Goal: Find specific page/section: Find specific page/section

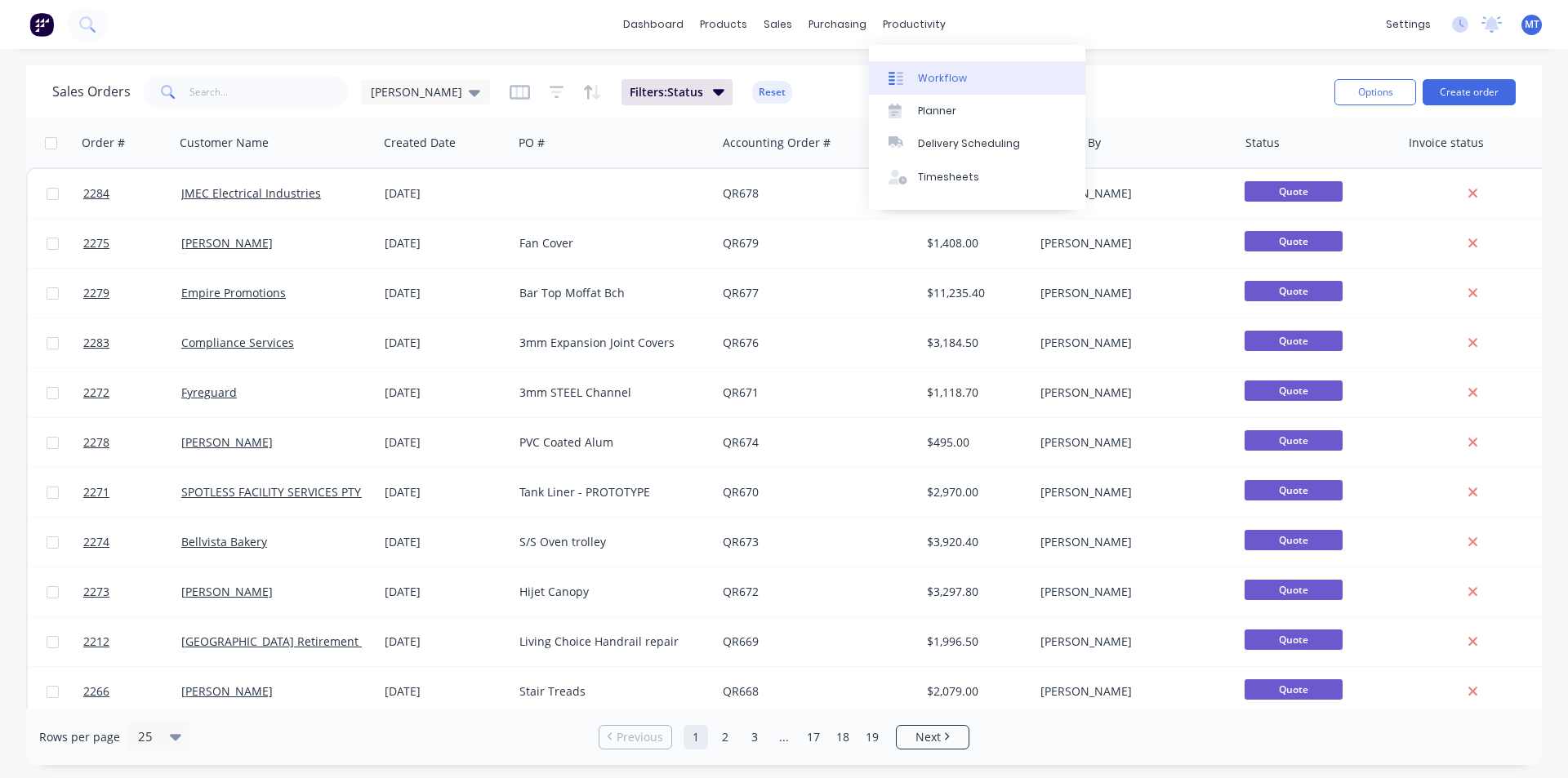
click at [923, 77] on div "Workflow" at bounding box center [942, 78] width 49 height 15
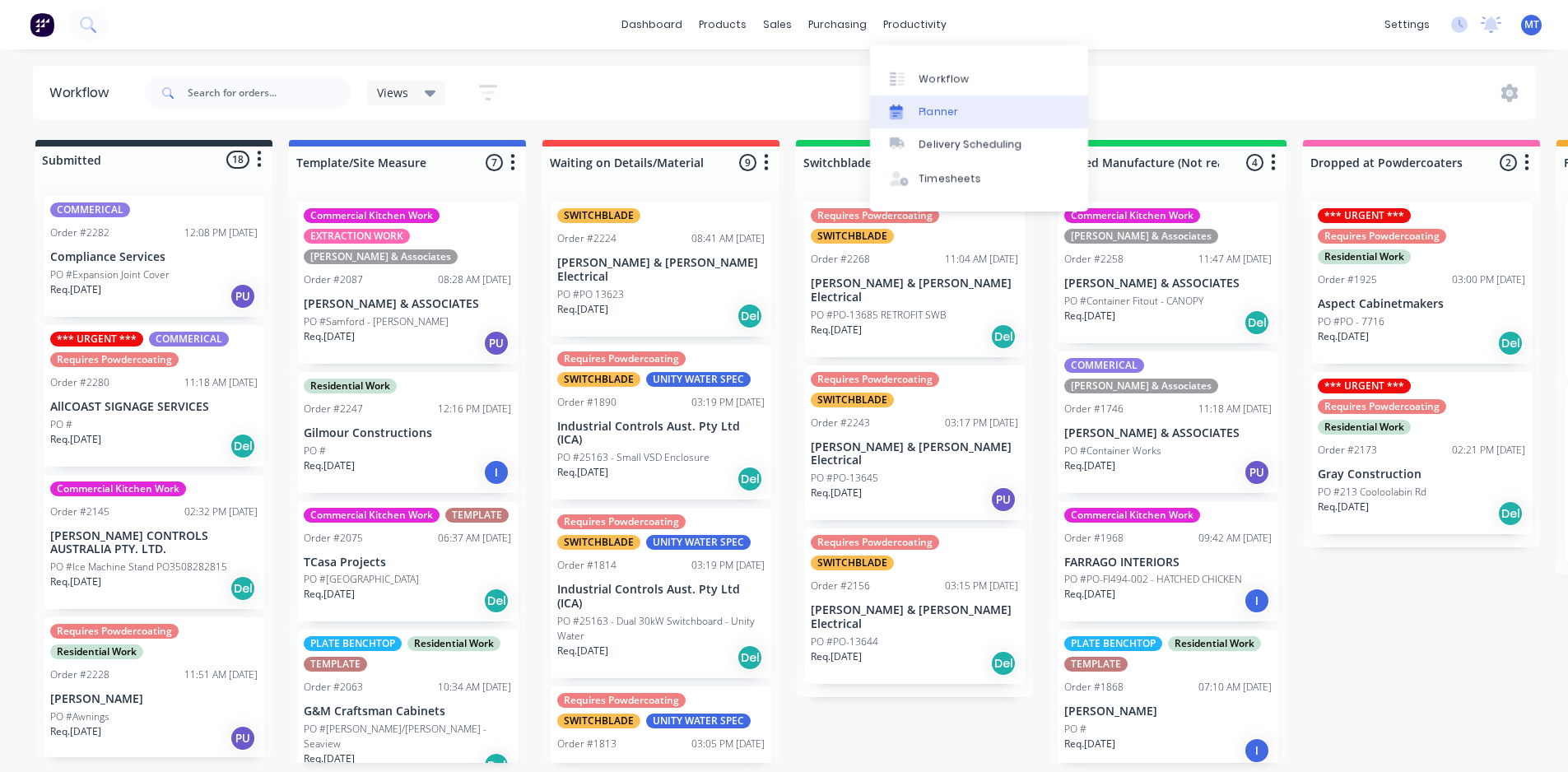
click at [943, 107] on div "Planner" at bounding box center [939, 112] width 39 height 15
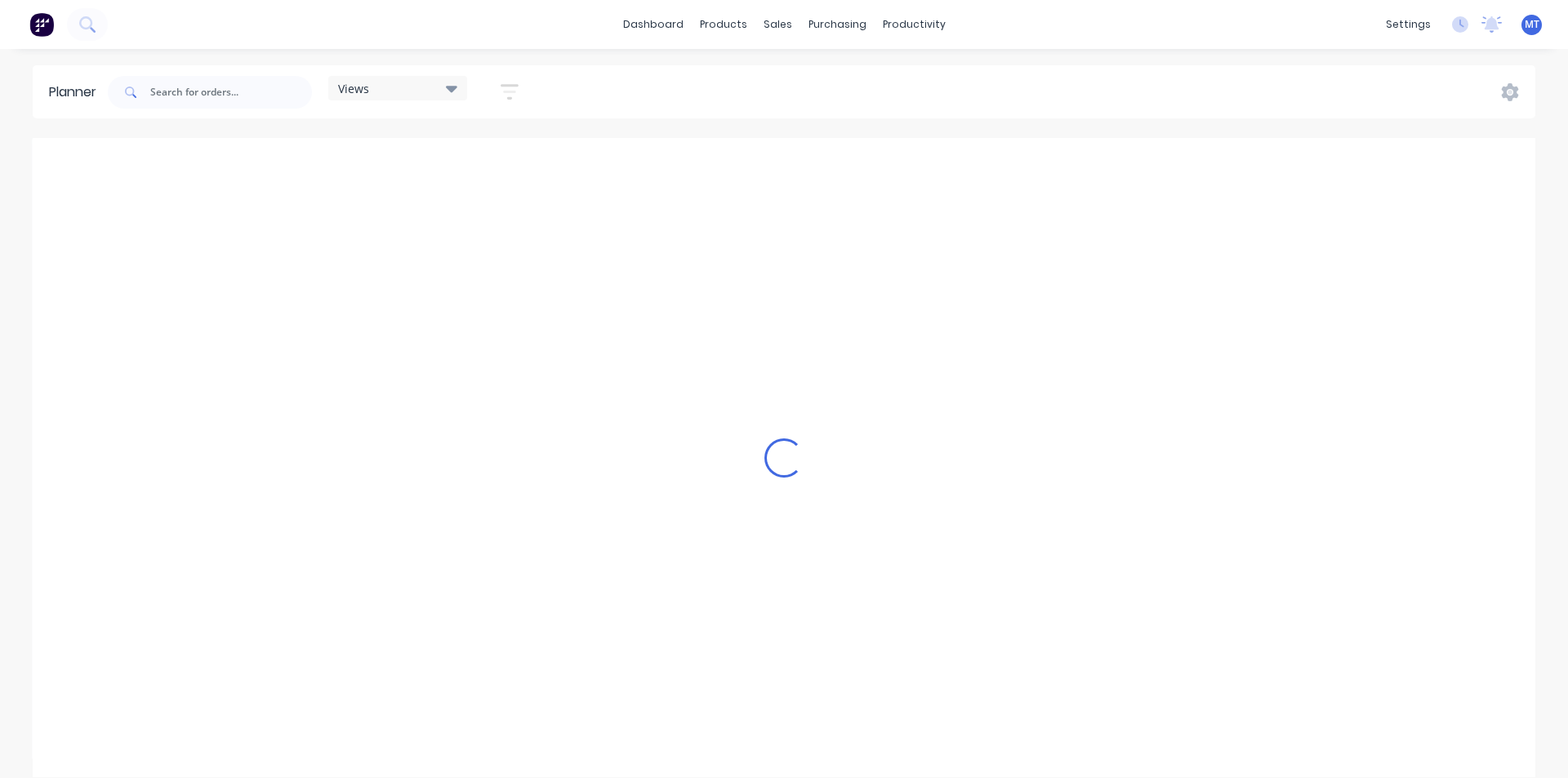
scroll to position [0, 1]
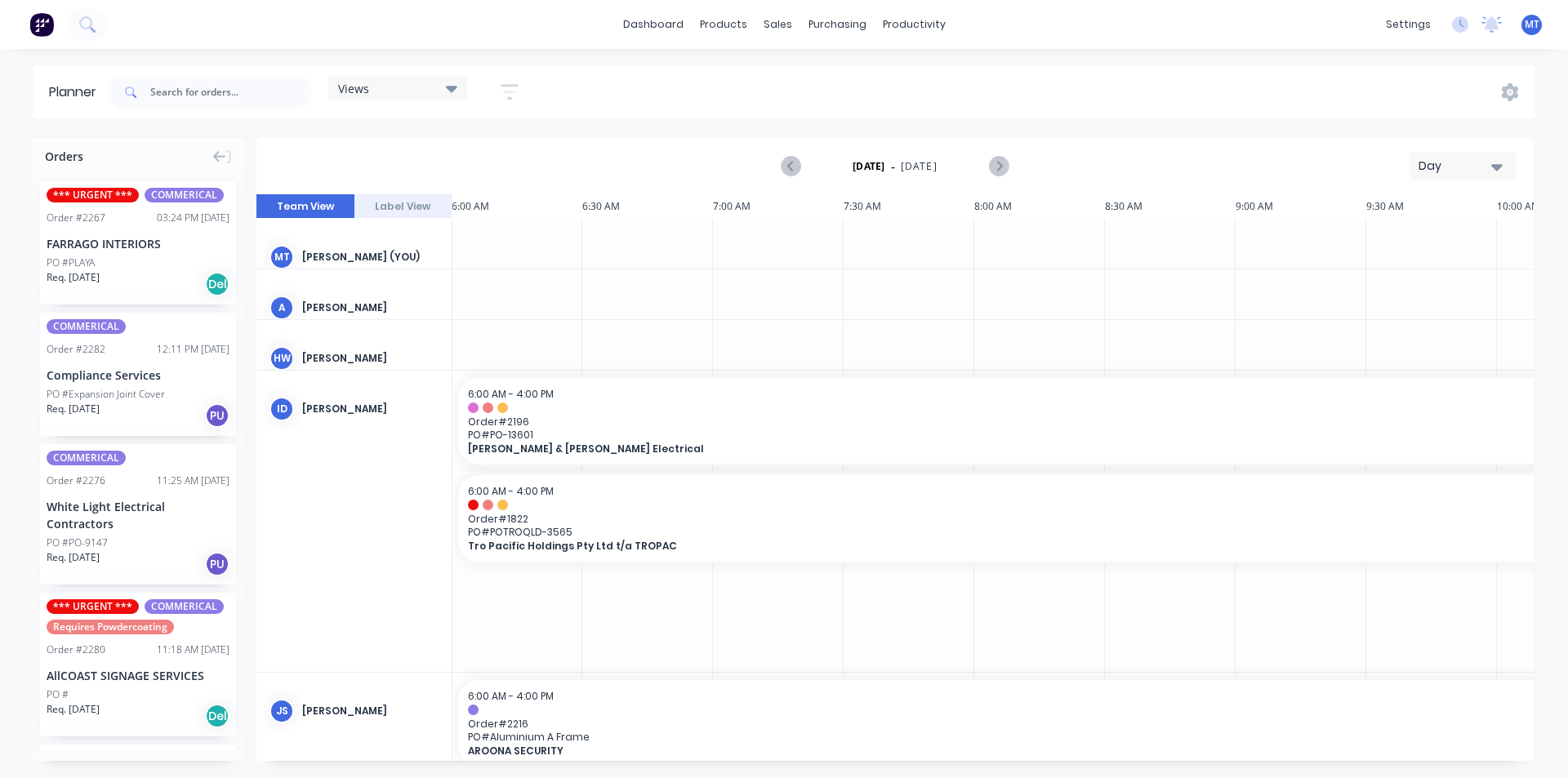
click at [1498, 167] on icon "button" at bounding box center [1496, 167] width 11 height 6
click at [1490, 253] on div "Week" at bounding box center [1433, 242] width 162 height 33
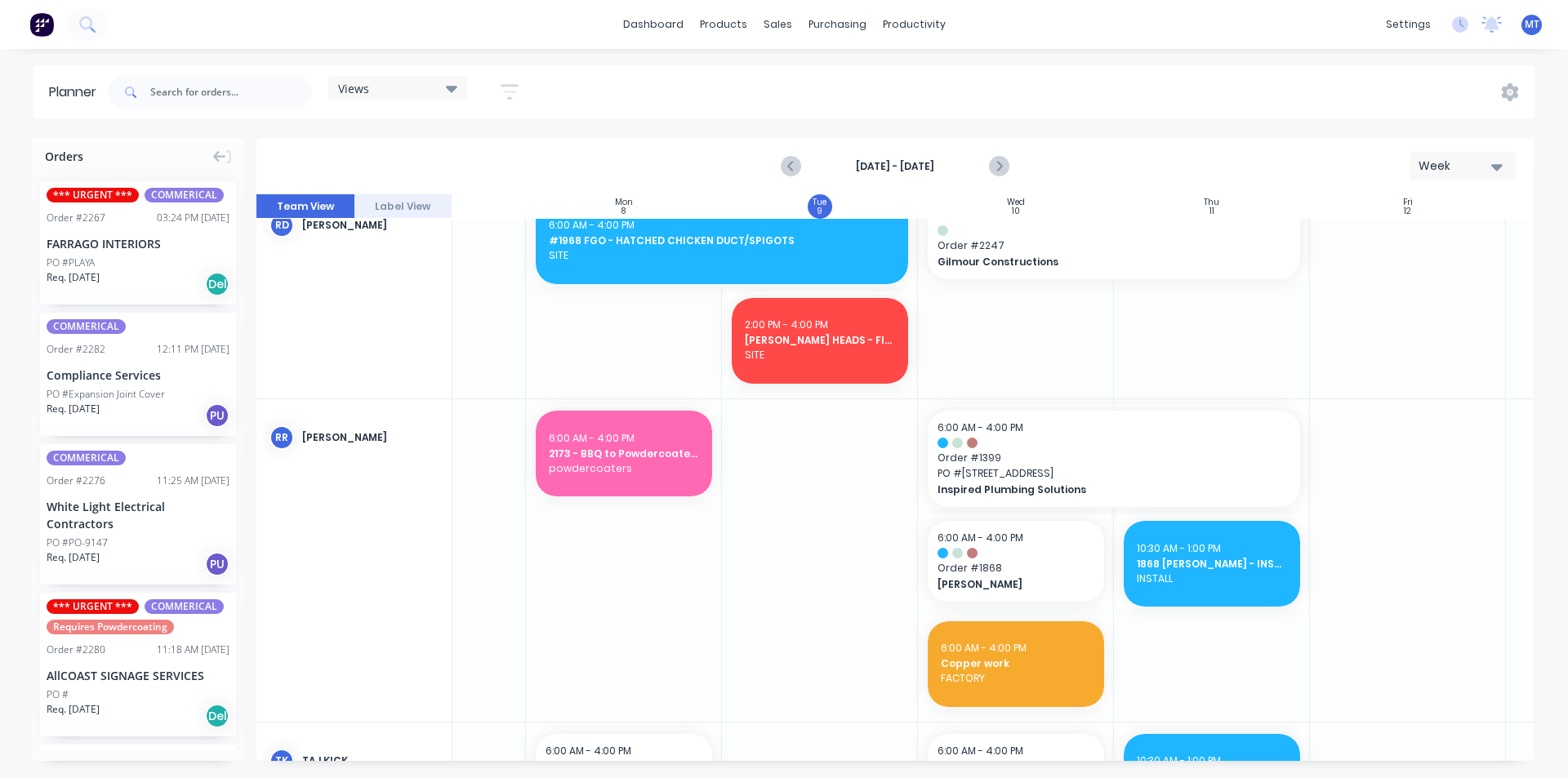
scroll to position [2042, 122]
